Goal: Transaction & Acquisition: Purchase product/service

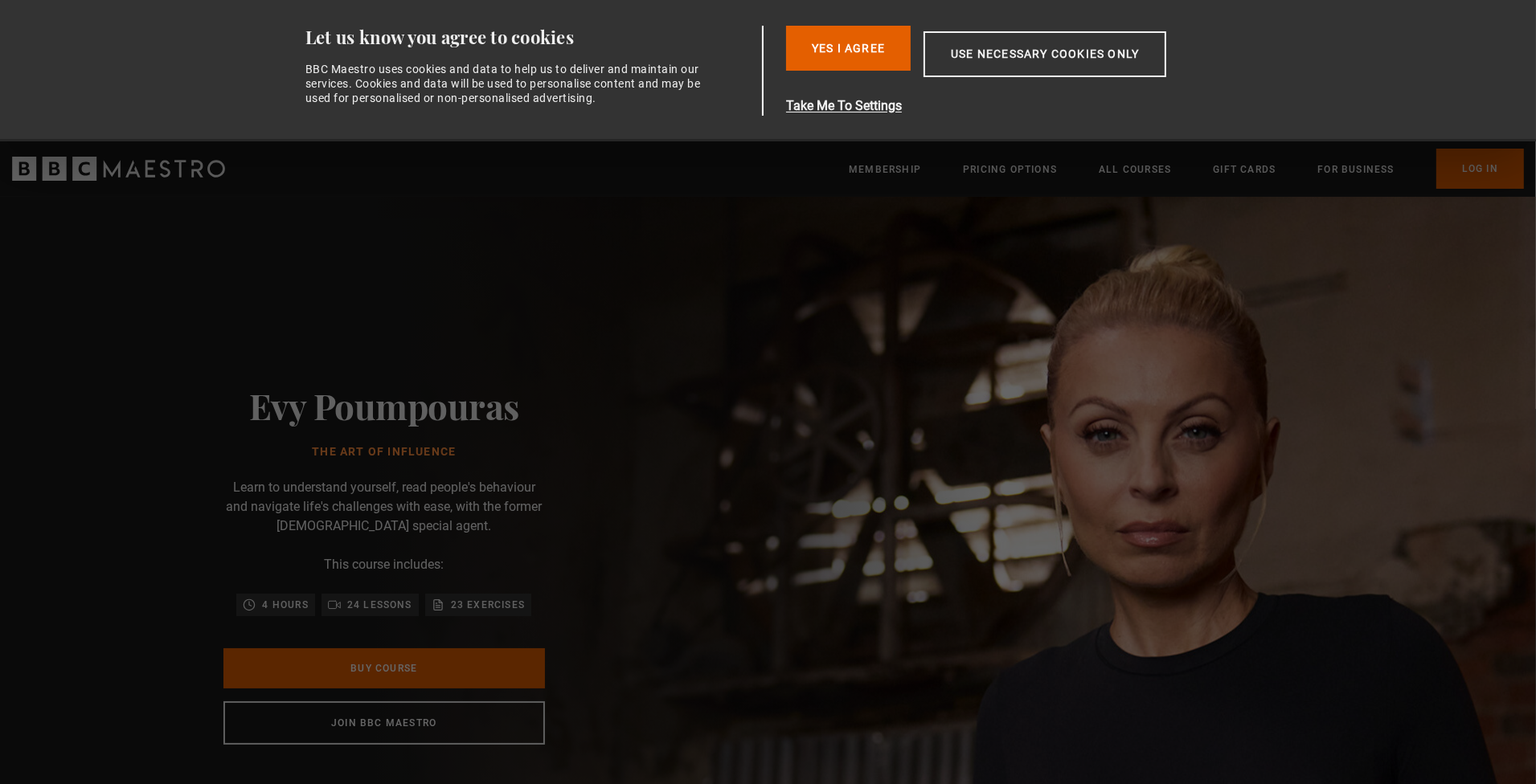
drag, startPoint x: 427, startPoint y: 377, endPoint x: 426, endPoint y: 367, distance: 10.0
click at [428, 376] on div "Evy Poumpouras The Art of Influence Learn to understand yourself, read people's…" at bounding box center [384, 565] width 515 height 736
click at [321, 263] on div "Evy Poumpouras The Art of Influence Learn to understand yourself, read people's…" at bounding box center [384, 565] width 515 height 736
click at [844, 36] on button "Yes I Agree" at bounding box center [848, 48] width 125 height 45
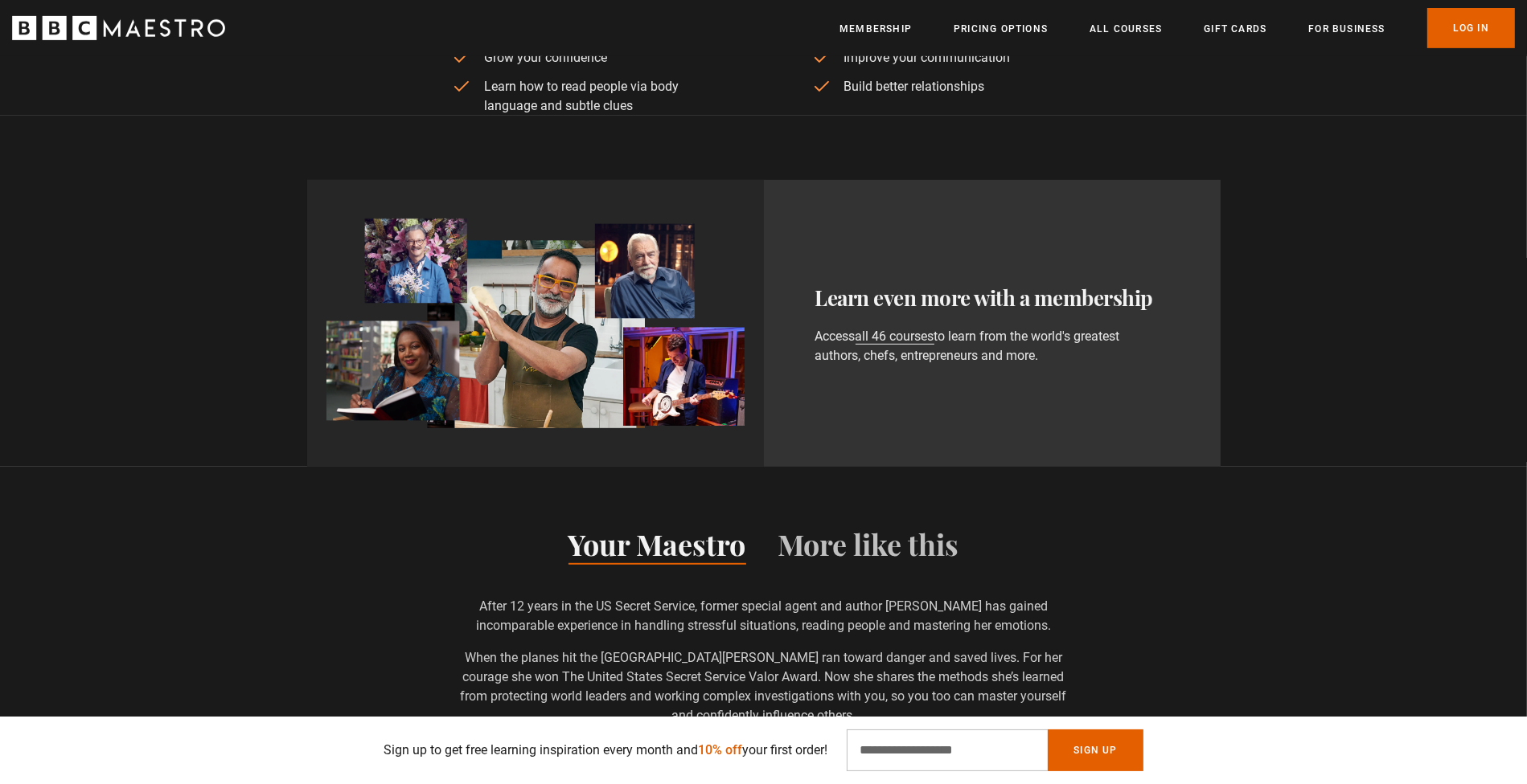
scroll to position [0, 631]
click at [905, 337] on link "all 46 courses" at bounding box center [895, 337] width 79 height 16
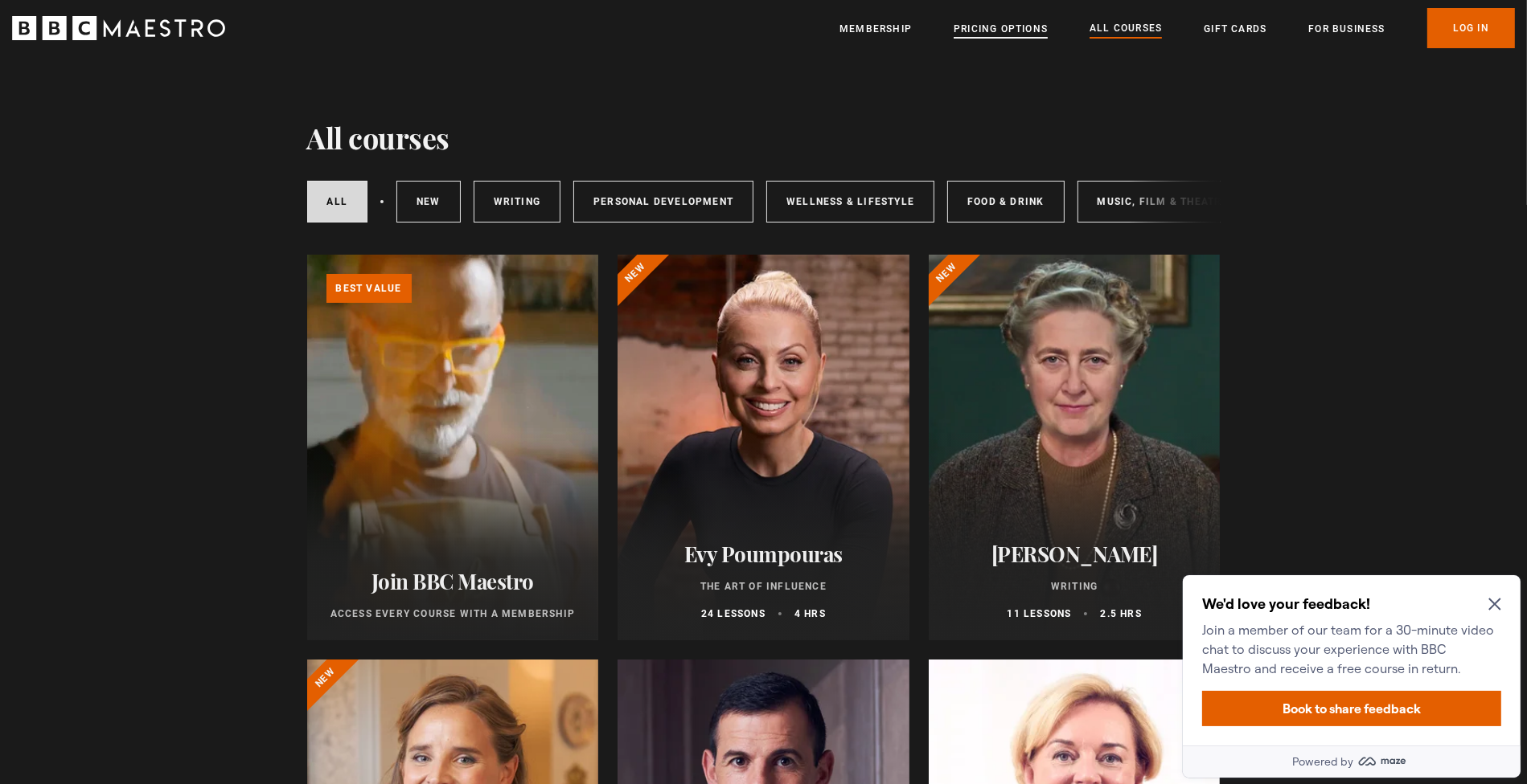
click at [976, 30] on link "Pricing Options" at bounding box center [1000, 29] width 94 height 16
